Goal: Contribute content: Contribute content

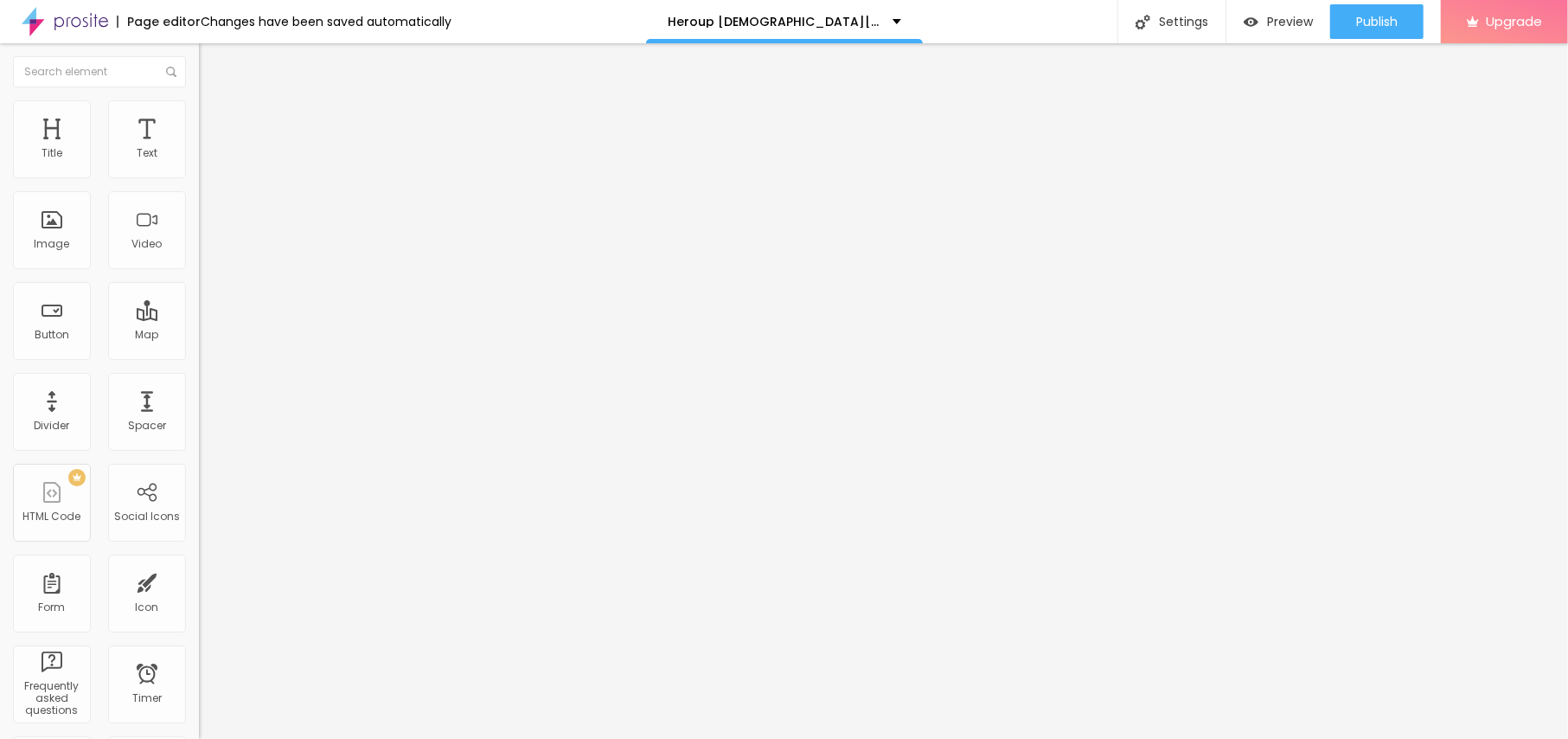
click at [199, 149] on span "Add image" at bounding box center [235, 141] width 71 height 14
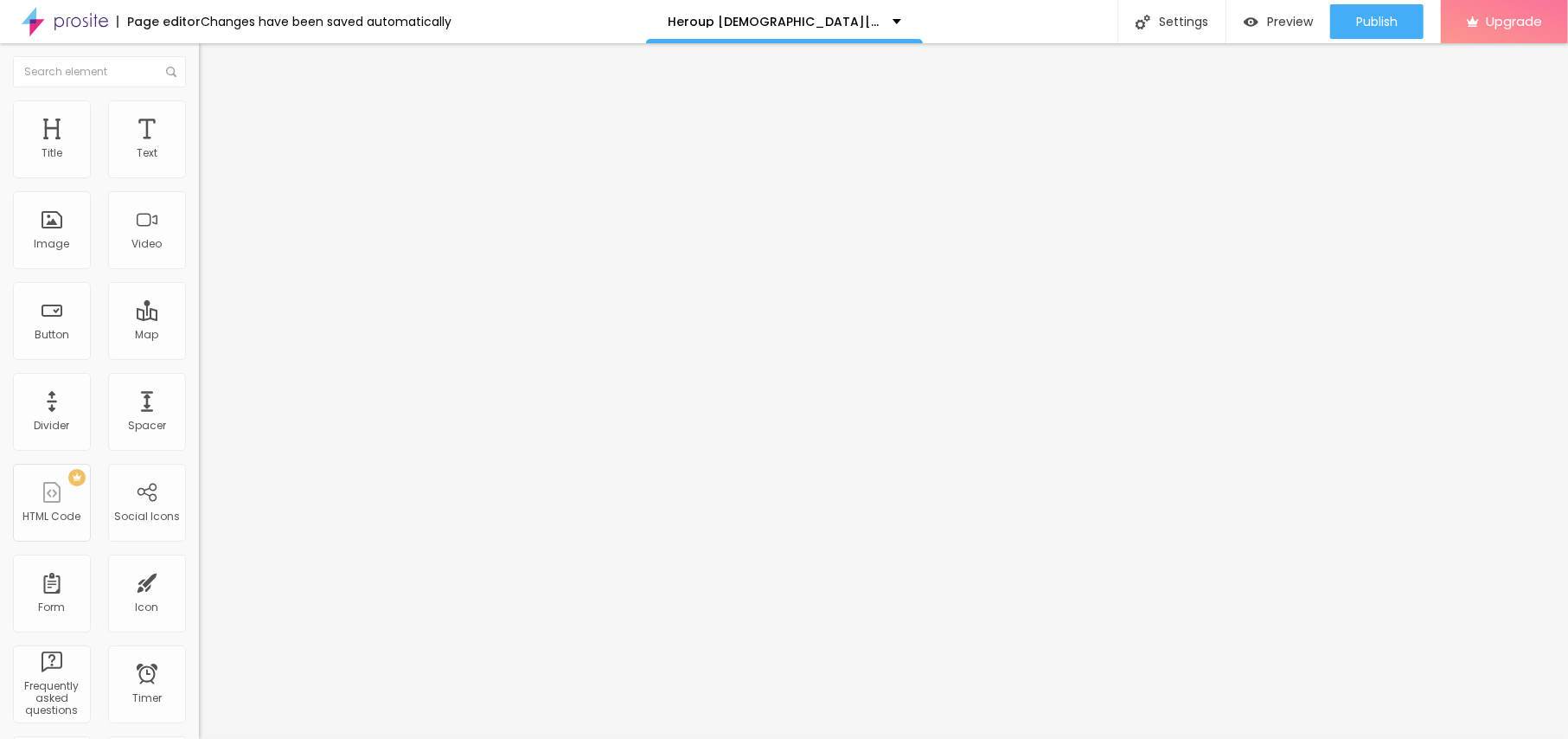
drag, startPoint x: 194, startPoint y: 676, endPoint x: 146, endPoint y: 675, distance: 48.0
click at [301, 738] on div at bounding box center [784, 749] width 1568 height 0
drag, startPoint x: 98, startPoint y: 302, endPoint x: 143, endPoint y: 306, distance: 45.2
click at [199, 175] on input "text" at bounding box center [303, 166] width 208 height 17
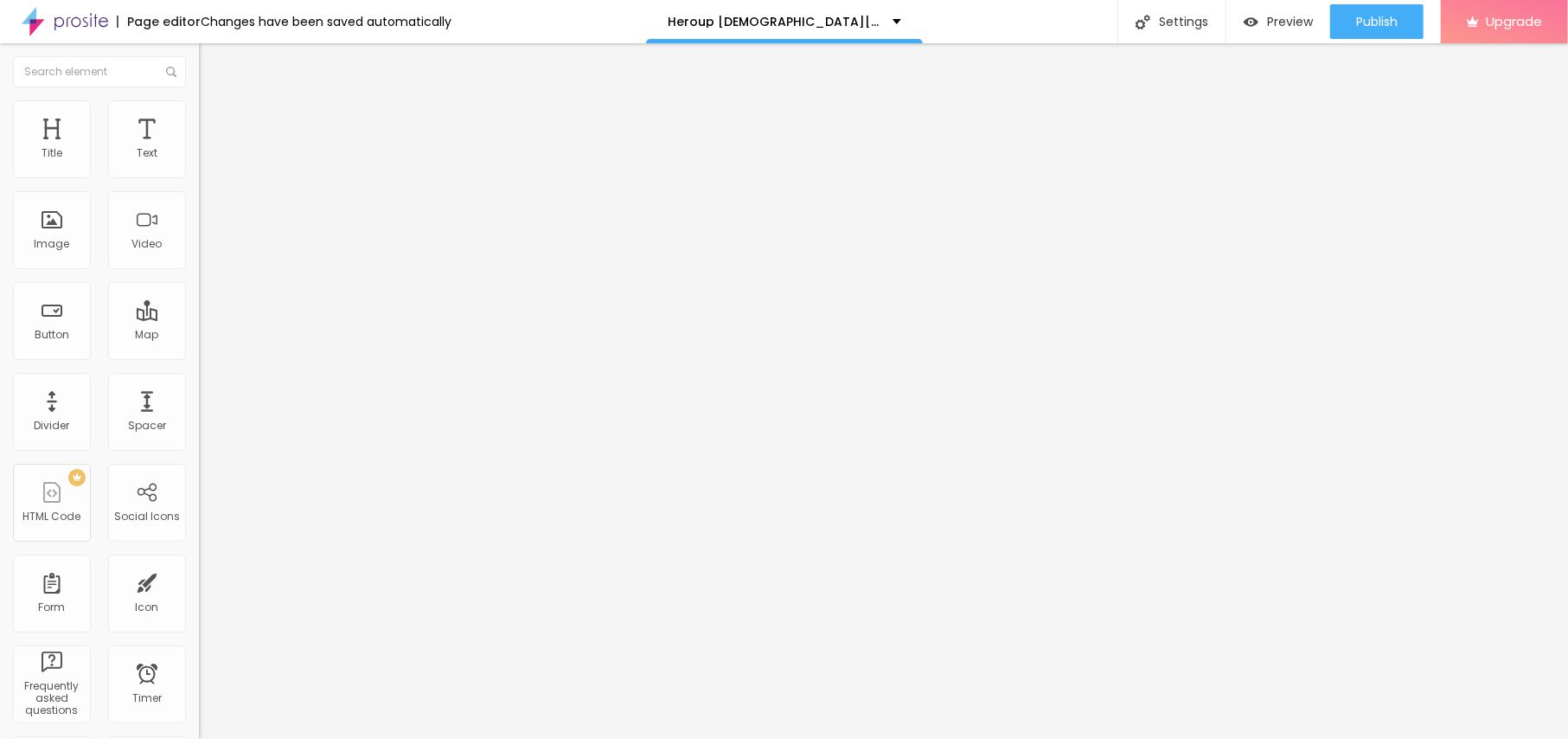
paste input "HeroUp [DEMOGRAPHIC_DATA] Enhacement"
type input "HeroUp [DEMOGRAPHIC_DATA] Enhacement"
click at [199, 354] on input "https://" at bounding box center [303, 346] width 208 height 17
drag, startPoint x: 97, startPoint y: 93, endPoint x: 102, endPoint y: 105, distance: 13.0
click at [199, 101] on li "Style" at bounding box center [299, 109] width 199 height 17
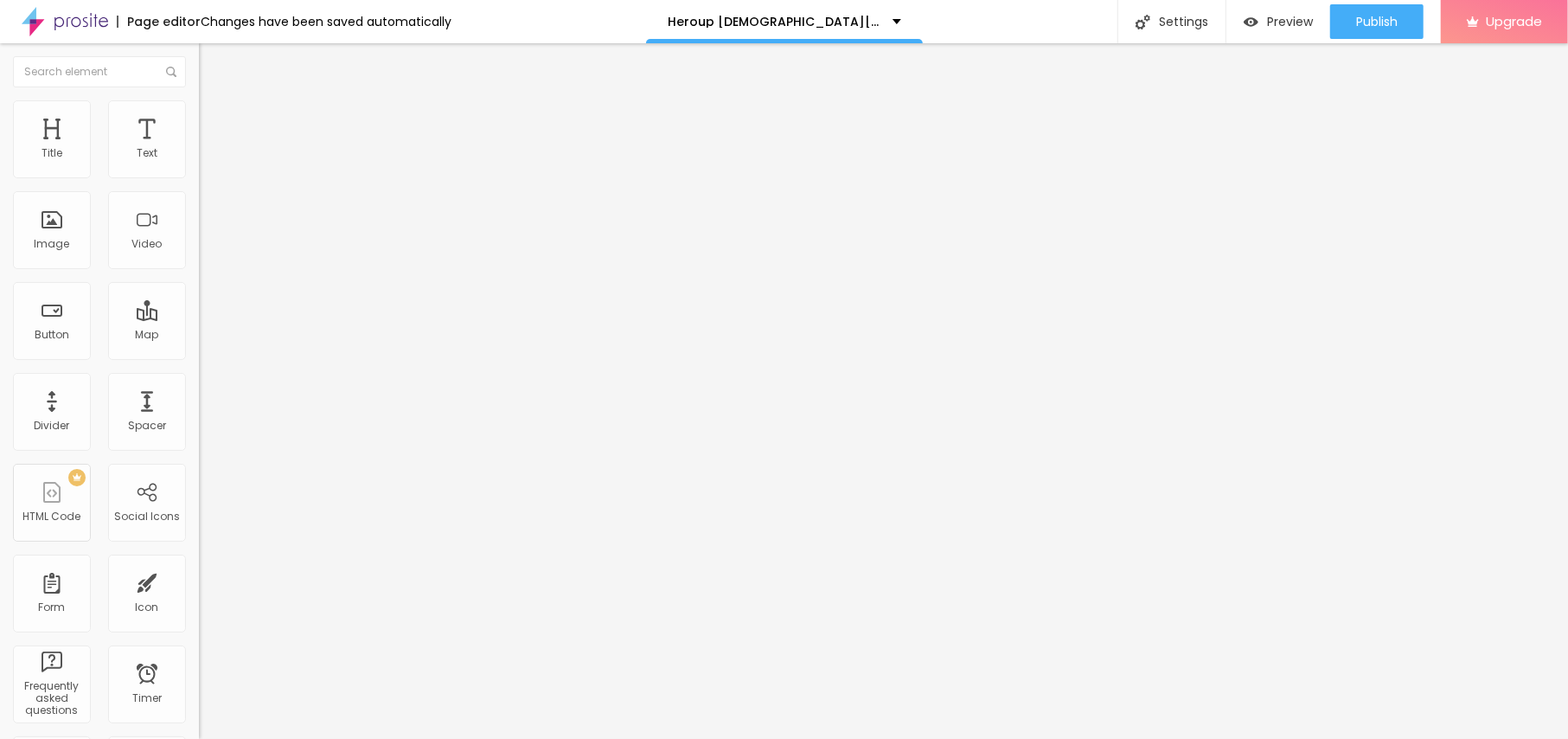
type input "95"
type input "90"
type input "85"
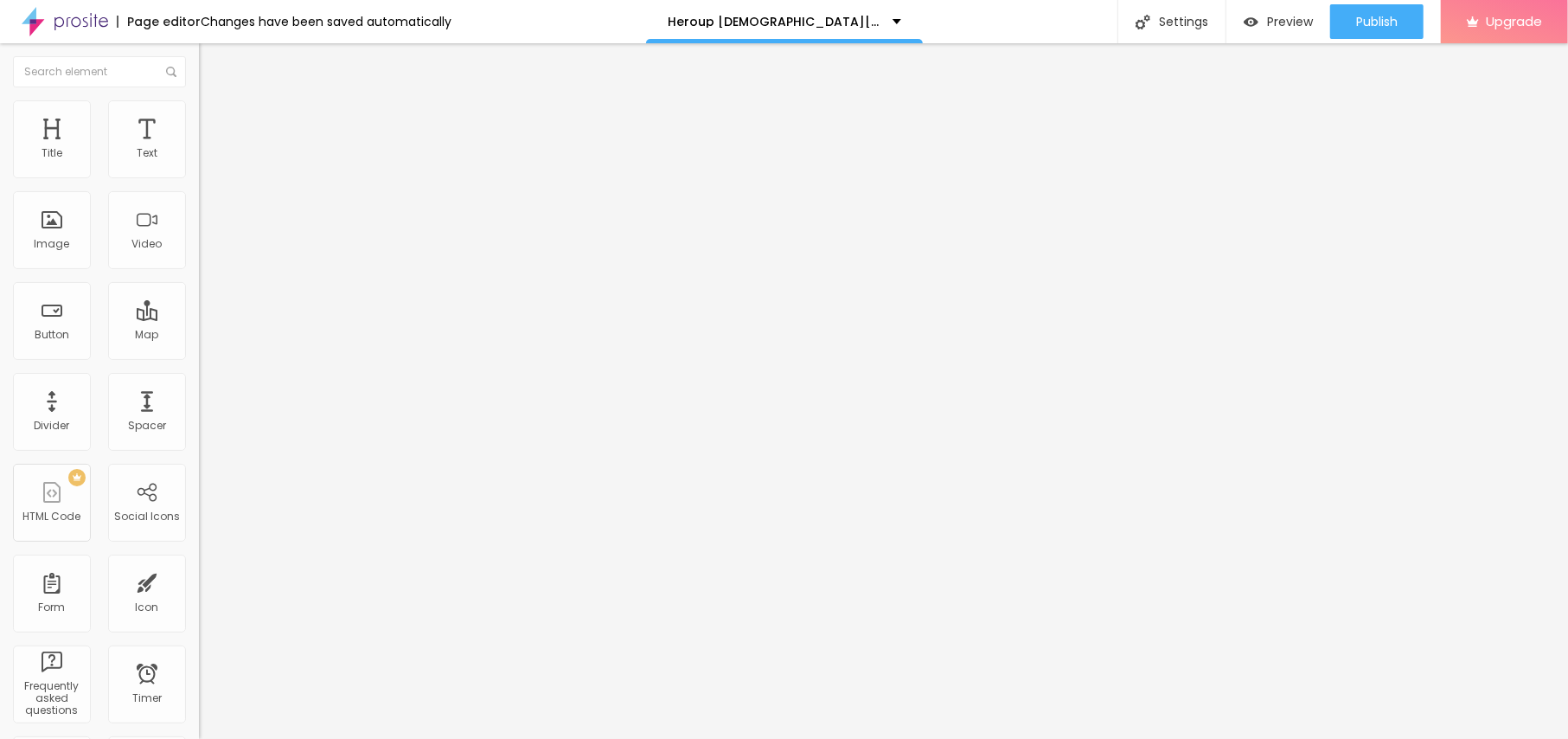
type input "85"
type input "80"
type input "75"
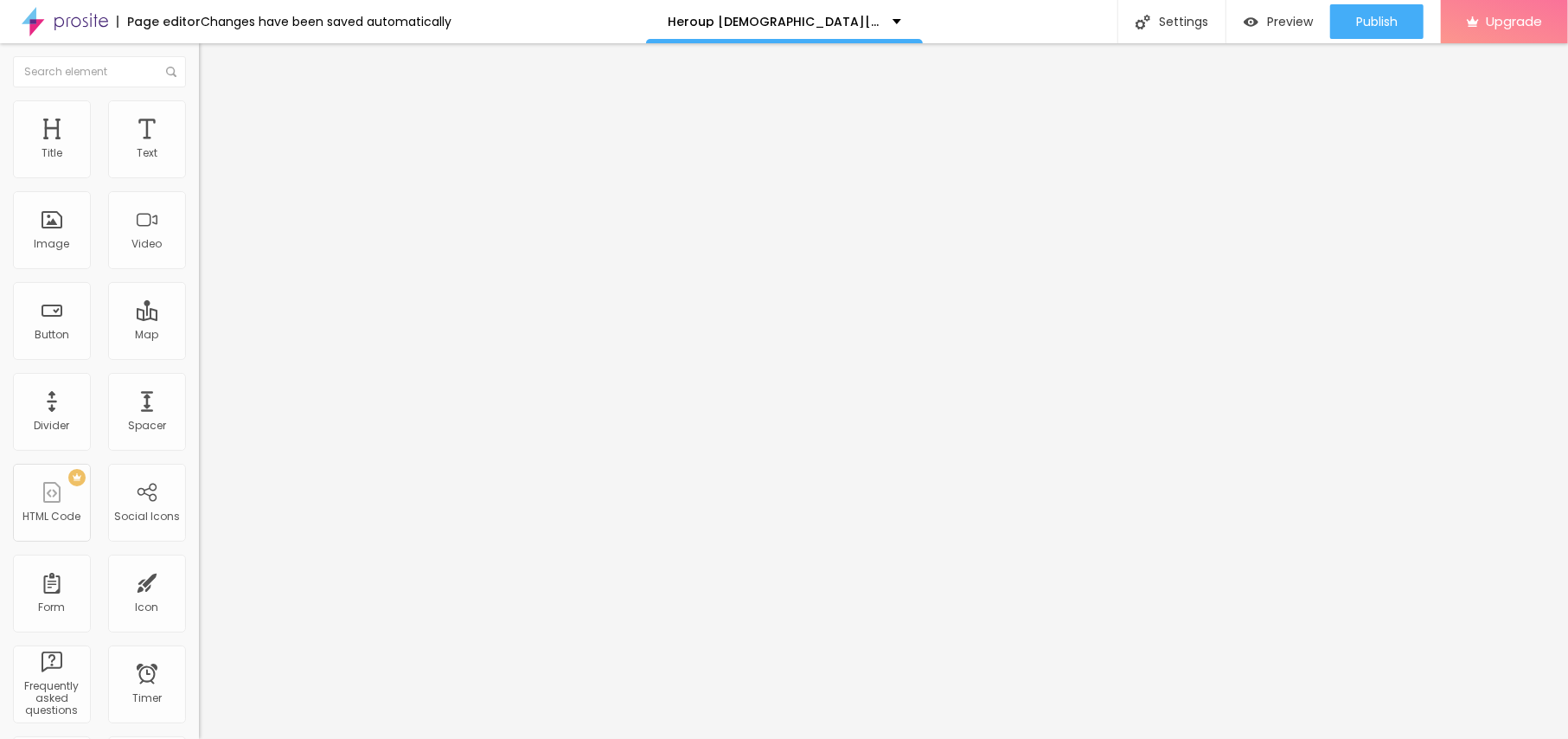
type input "70"
type input "65"
type input "60"
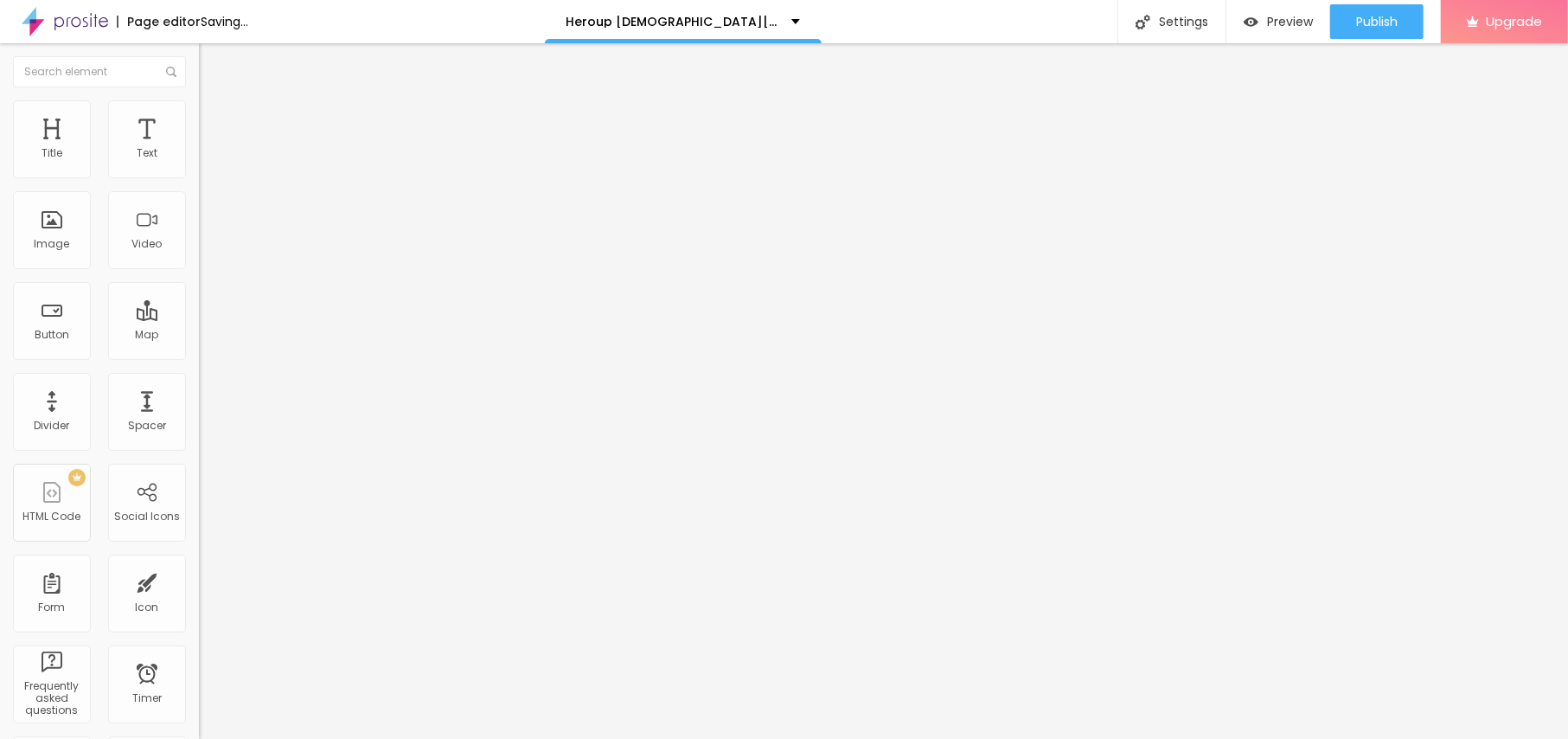
type input "60"
type input "55"
type input "50"
drag, startPoint x: 179, startPoint y: 185, endPoint x: 93, endPoint y: 190, distance: 86.1
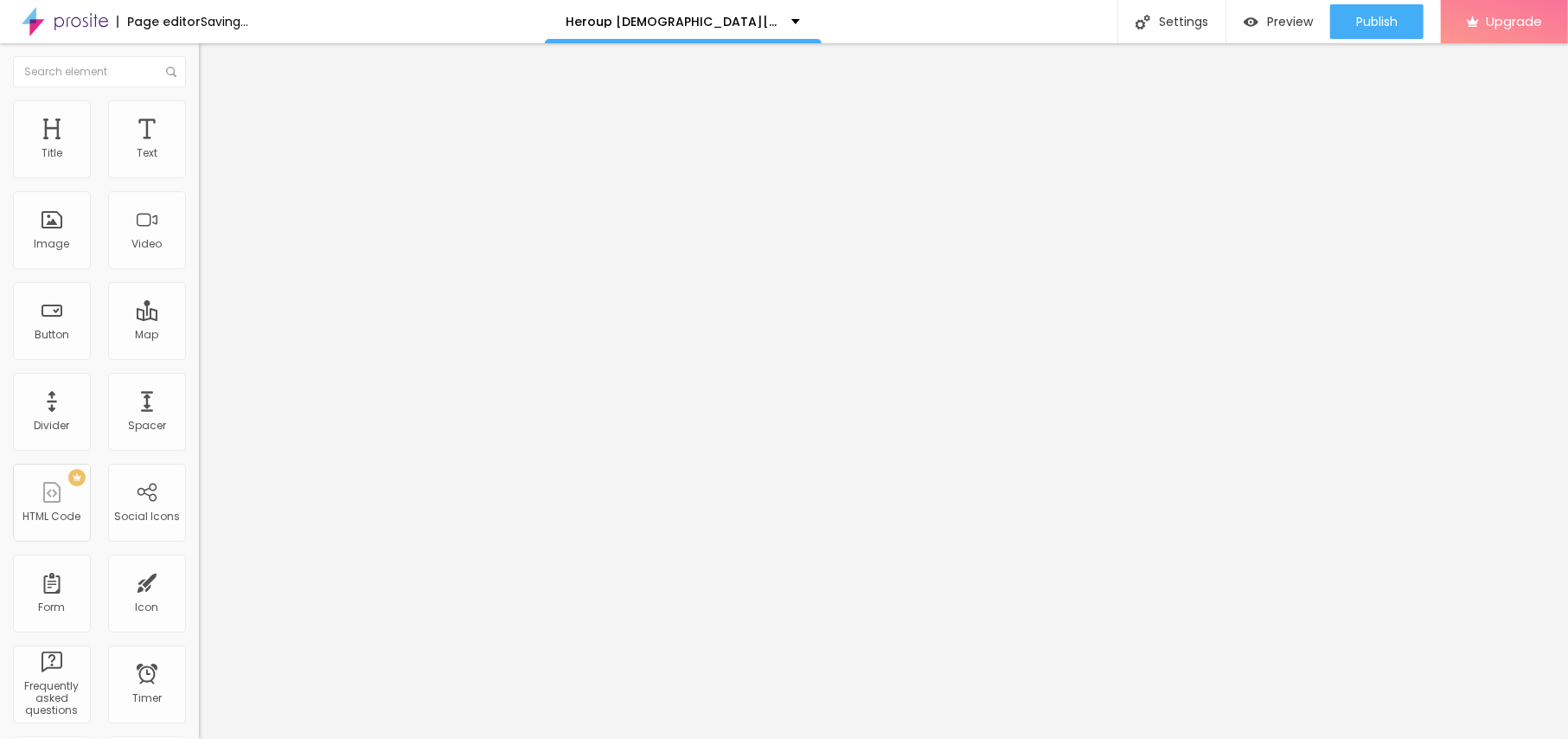
type input "50"
click at [199, 178] on input "range" at bounding box center [255, 170] width 112 height 14
click at [199, 101] on li "Content" at bounding box center [299, 91] width 199 height 17
drag, startPoint x: 84, startPoint y: 461, endPoint x: 0, endPoint y: 486, distance: 87.6
click at [199, 395] on div "Change image Image description (Alt) HeroUp [DEMOGRAPHIC_DATA] Enhacement Align…" at bounding box center [299, 265] width 199 height 260
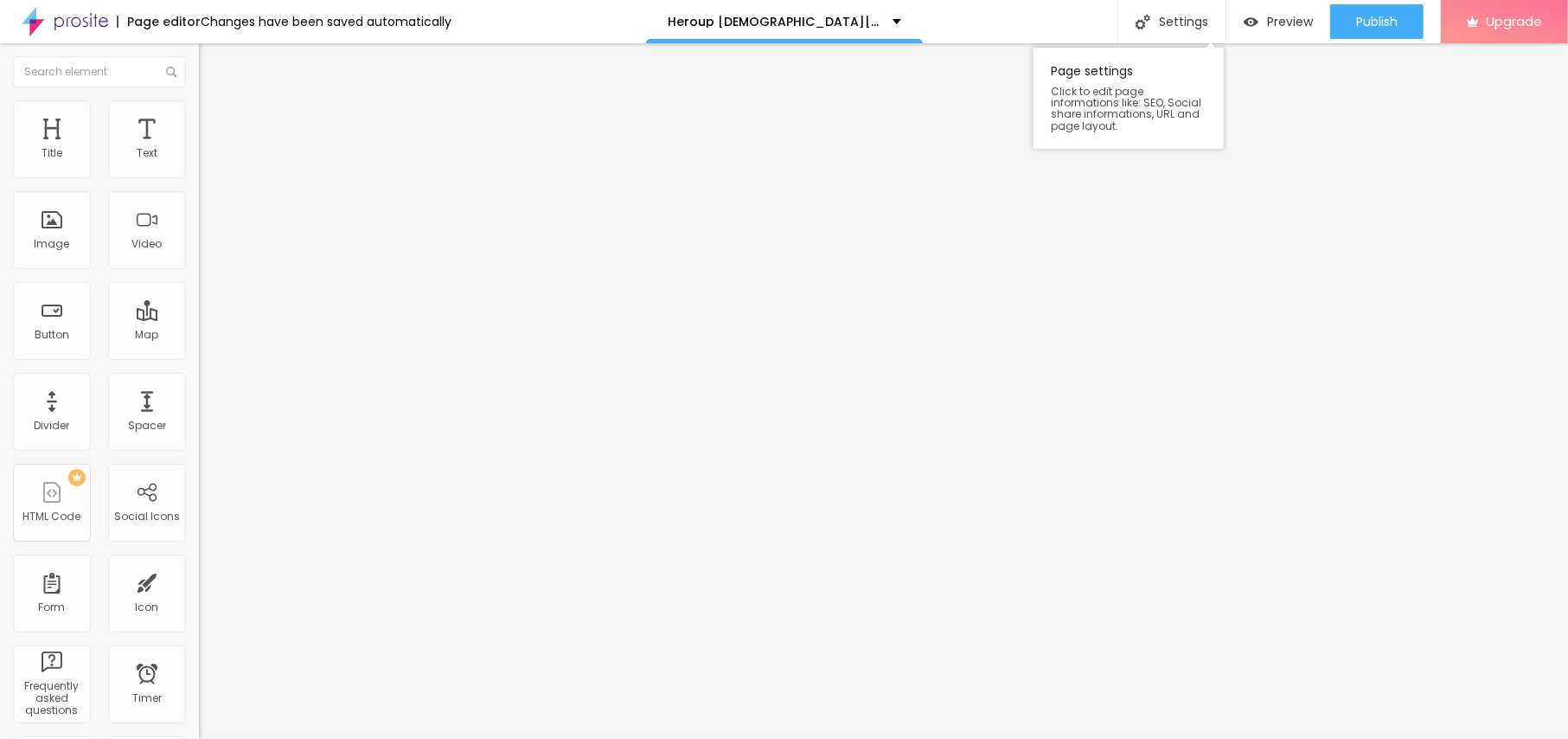
paste input "[DOMAIN_NAME][URL]"
type input "[URL][DOMAIN_NAME]"
drag, startPoint x: 93, startPoint y: 195, endPoint x: 0, endPoint y: 216, distance: 95.3
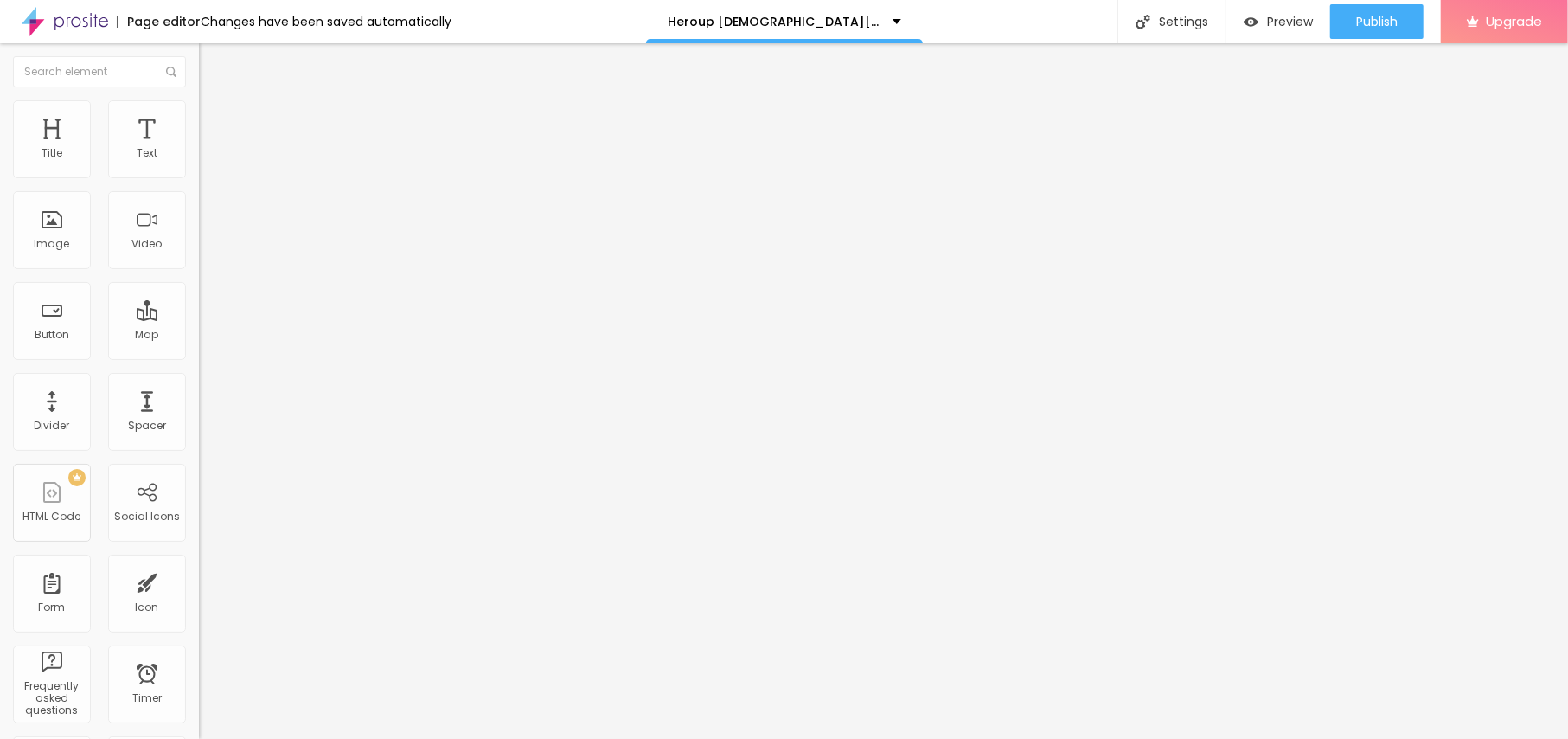
click at [199, 211] on div "Text Click me Align Size Default Small Default Big Link URL https:// Open in ne…" at bounding box center [299, 260] width 199 height 252
paste input "😍👇SHOP NOW😍👇"
type input "😍👇SHOP NOW😍👇"
drag, startPoint x: 91, startPoint y: 365, endPoint x: 0, endPoint y: 417, distance: 104.8
click at [199, 387] on div "Text 😍👇SHOP NOW😍👇 Align Size Default Small Default Big Link URL https:// Open i…" at bounding box center [299, 260] width 199 height 252
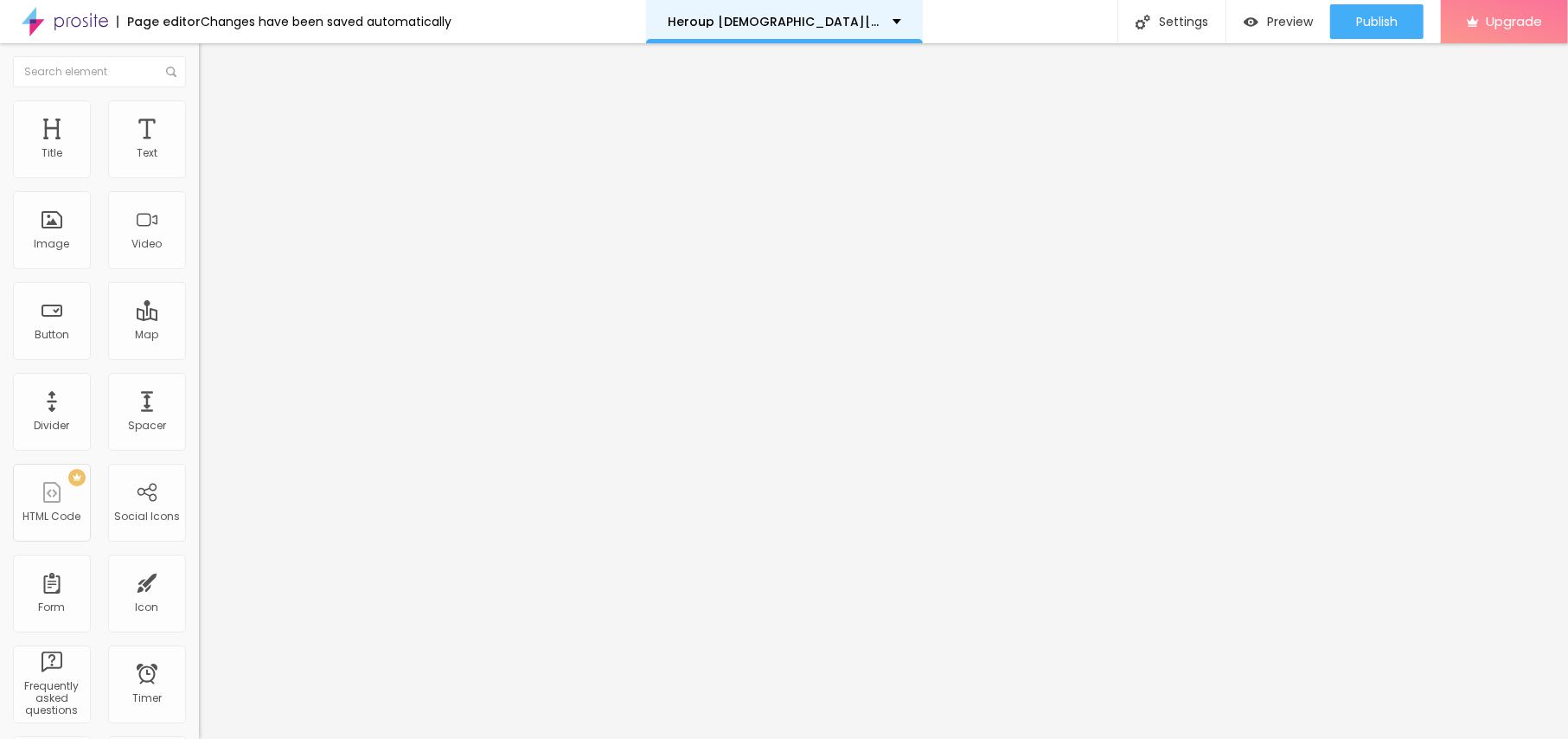
paste input "[URL][DOMAIN_NAME]"
type input "[URL][DOMAIN_NAME]"
click at [199, 256] on button "button" at bounding box center [212, 246] width 25 height 18
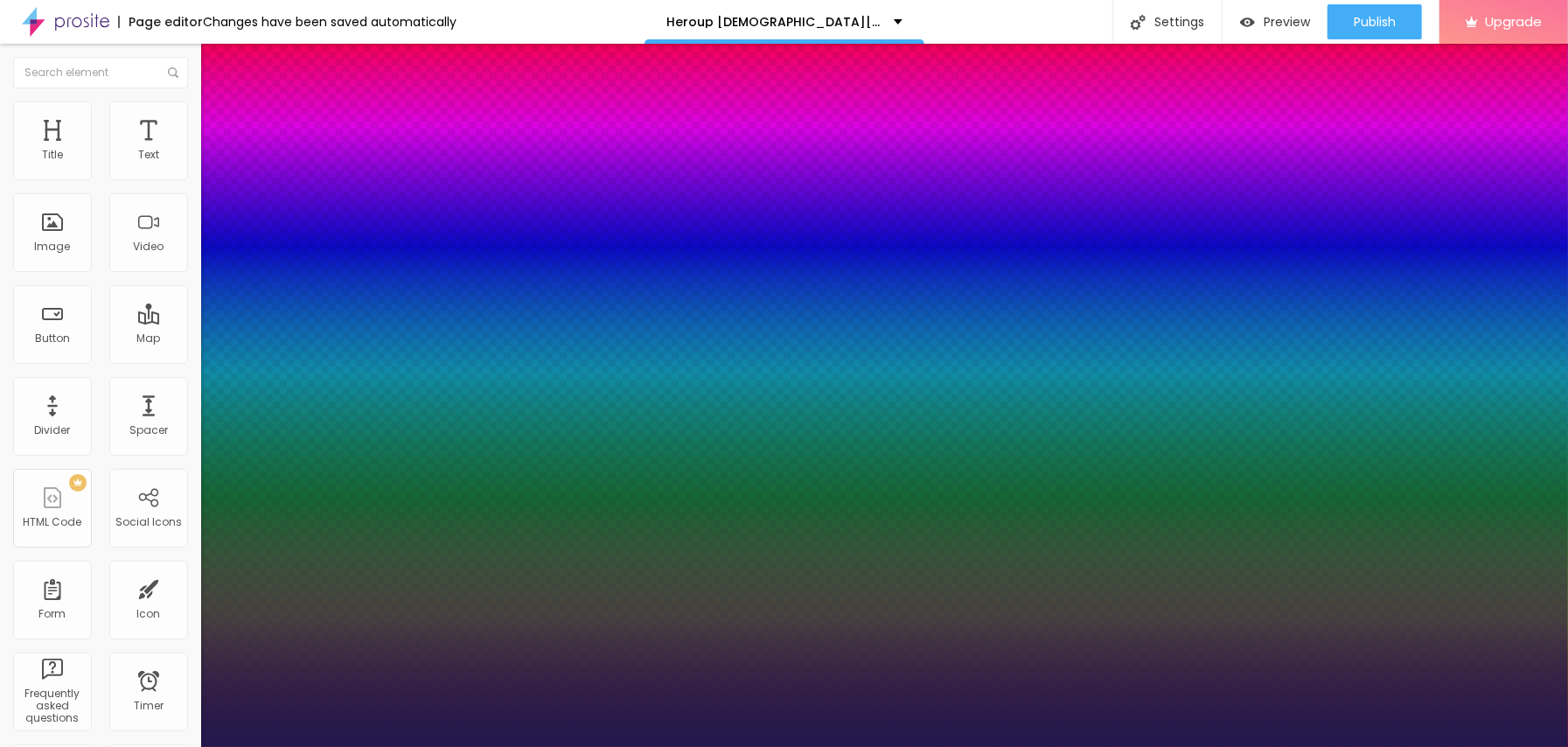
type input "1"
type input "15"
type input "1"
type input "16"
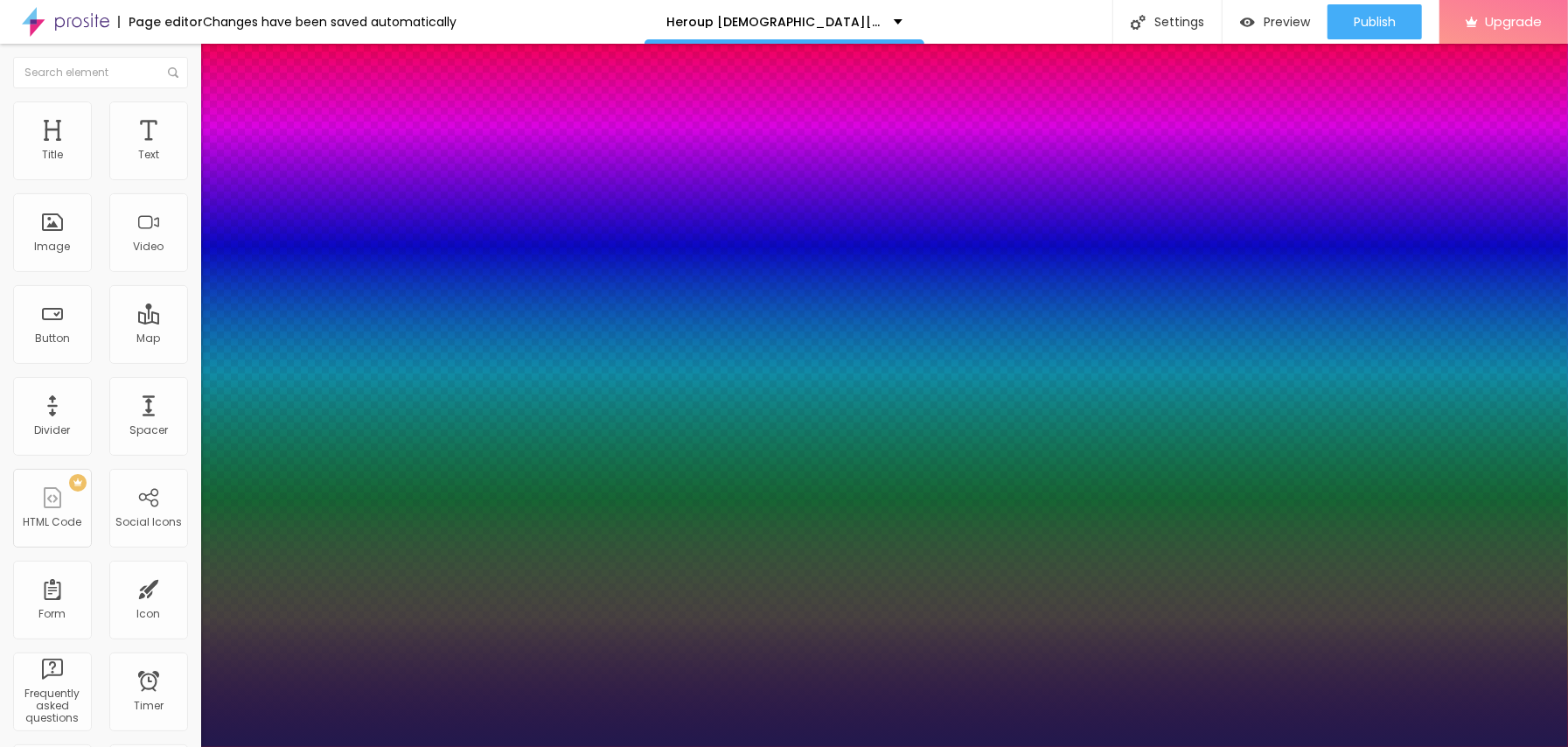
type input "16"
type input "1"
type input "18"
type input "1"
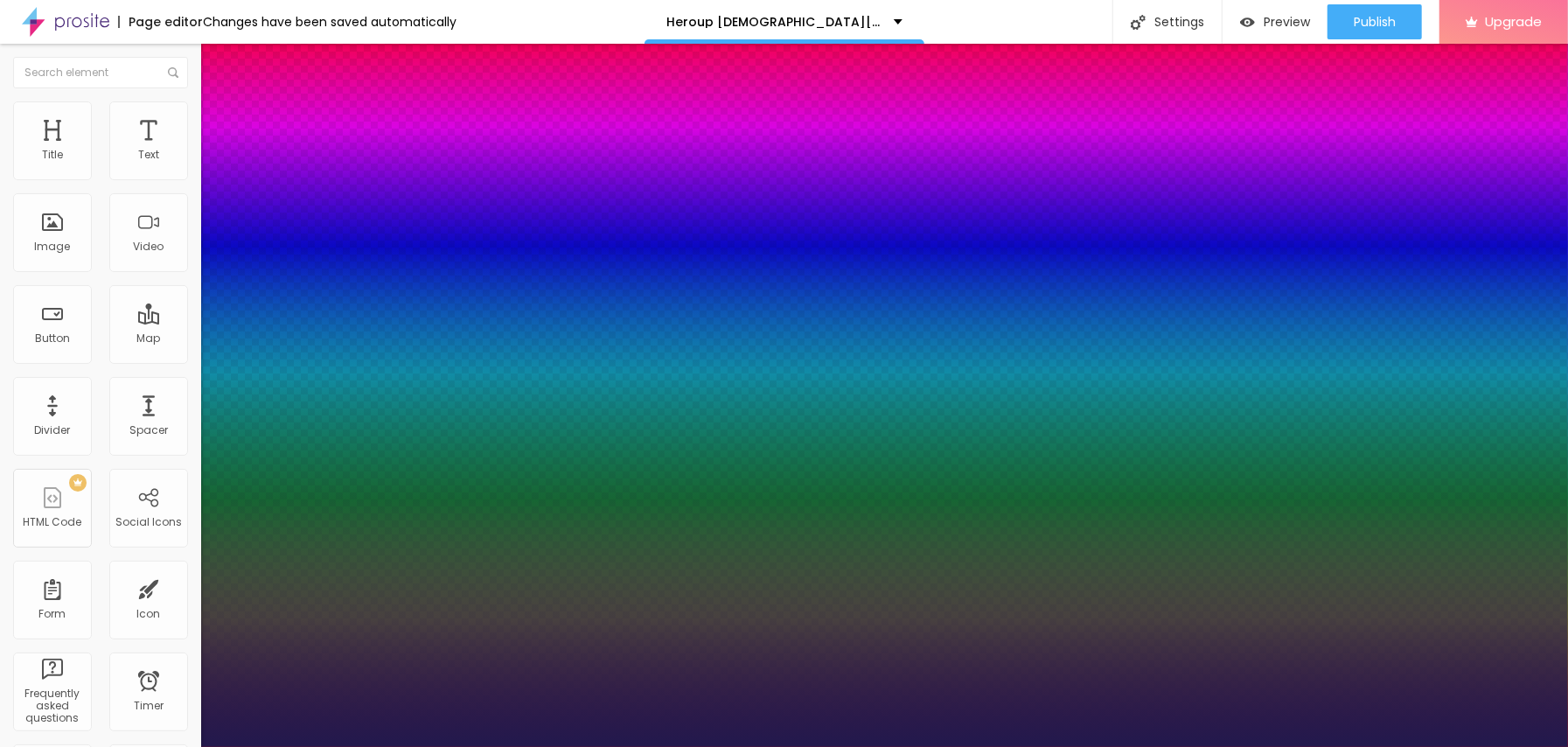
type input "20"
type input "1"
type input "21"
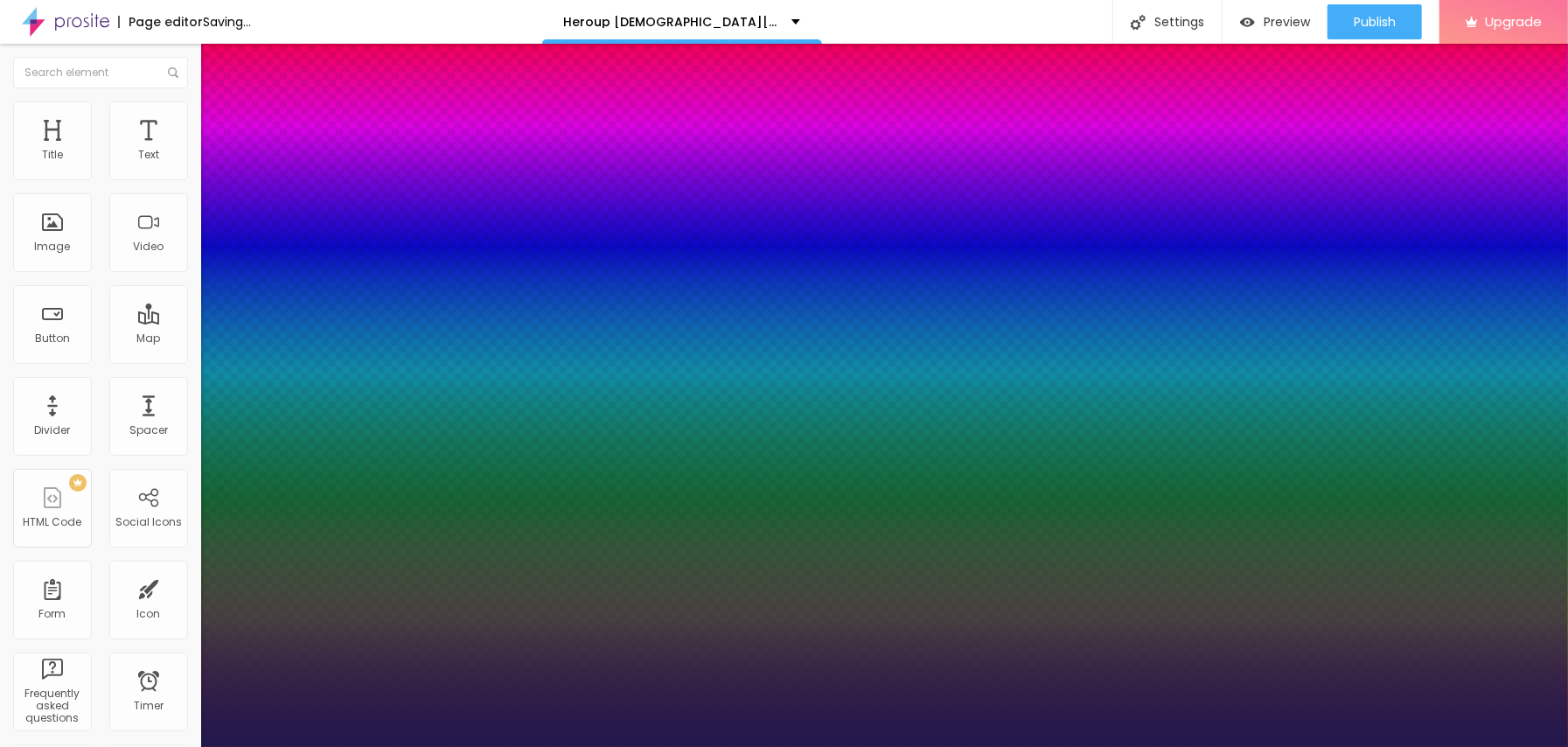
type input "1"
type input "22"
type input "1"
type input "25"
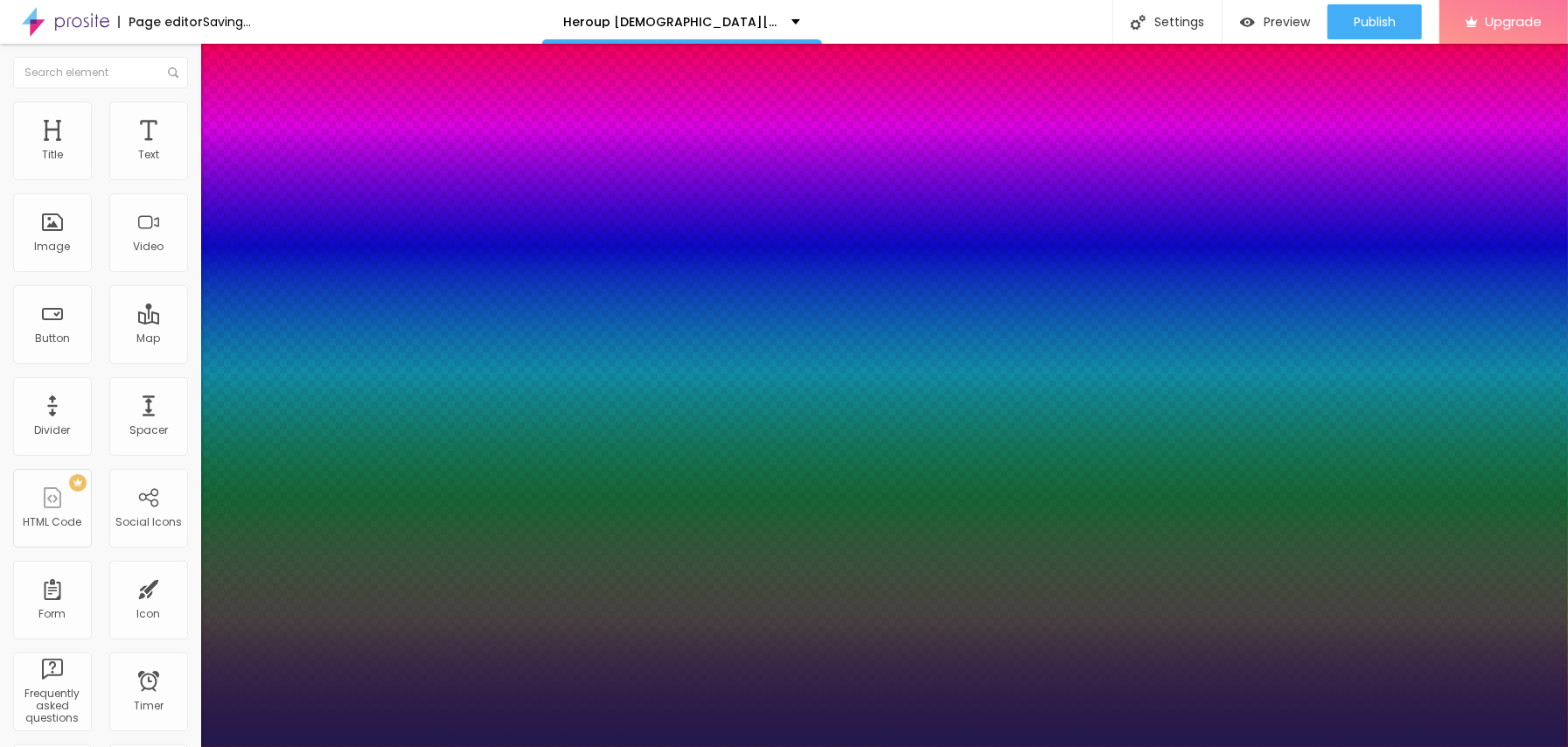
type input "25"
type input "1"
type input "26"
type input "1"
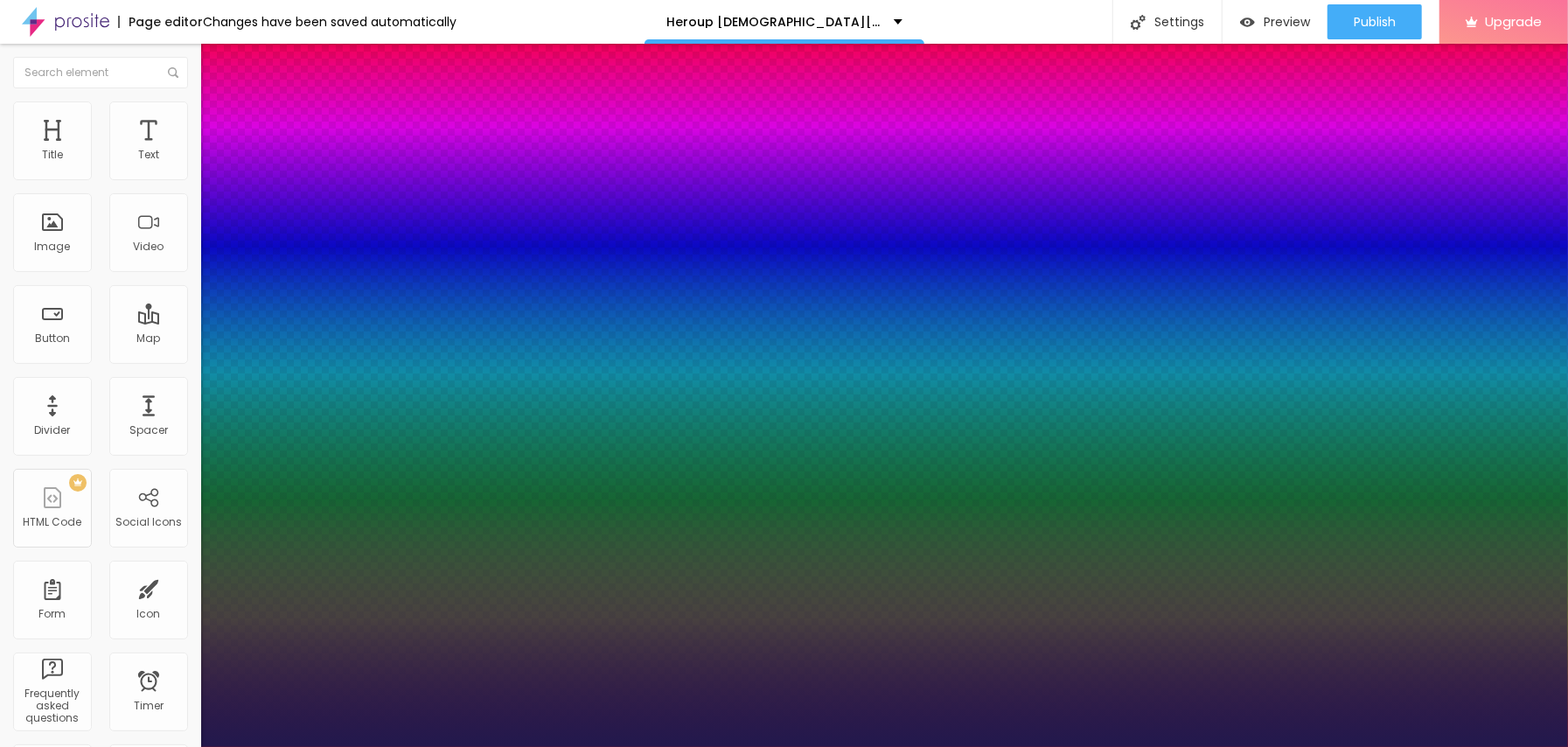
type input "29"
type input "1"
drag, startPoint x: 231, startPoint y: 494, endPoint x: 255, endPoint y: 494, distance: 24.0
type input "29"
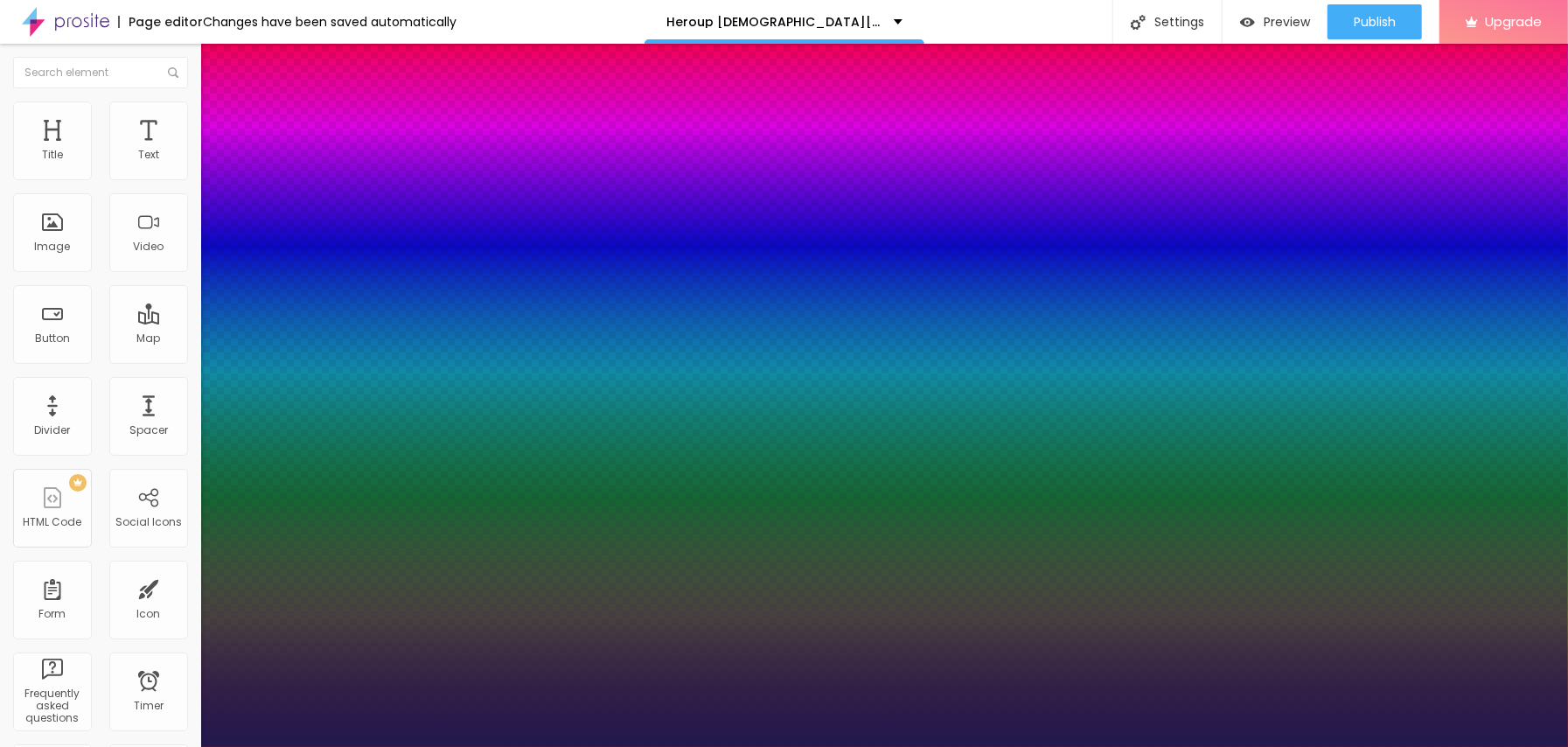
click at [799, 746] on div at bounding box center [784, 758] width 1568 height 0
